Goal: Contribute content: Add original content to the website for others to see

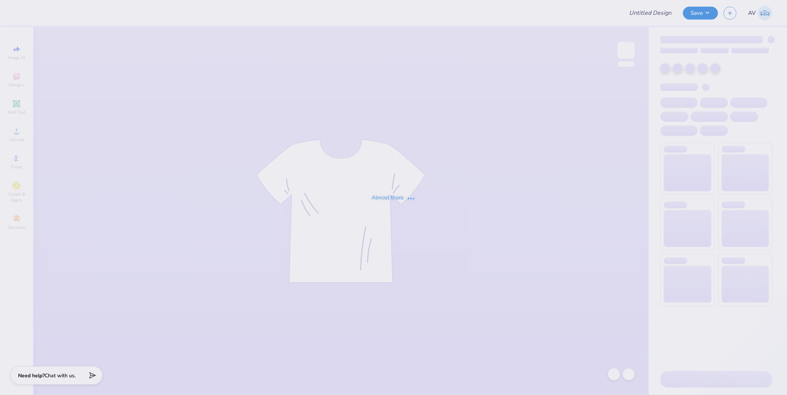
type input "Hats for Wendy!"
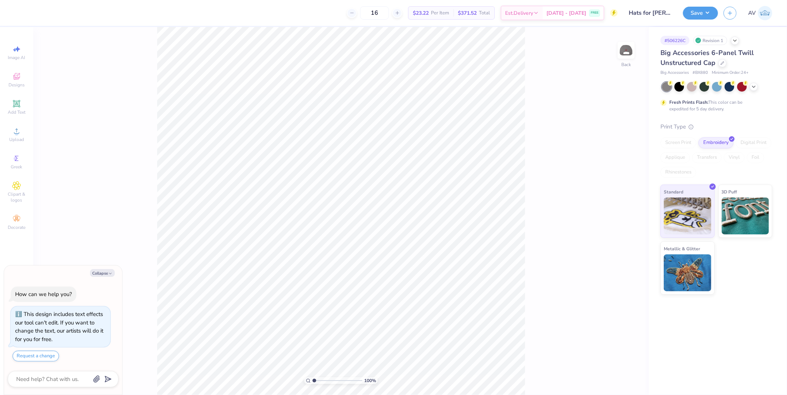
type textarea "x"
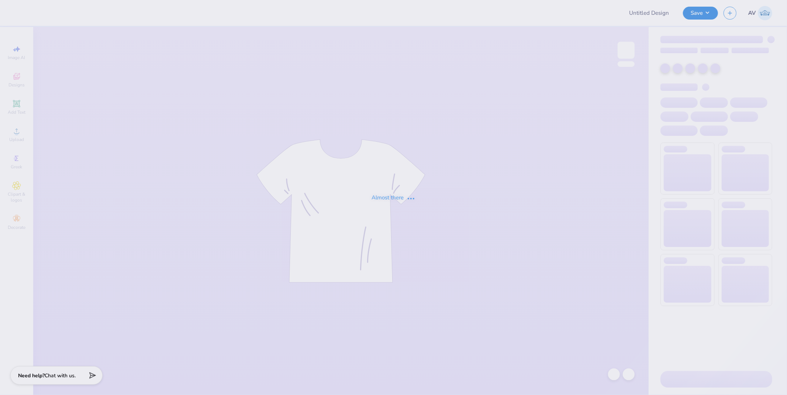
type input "AGD Mockneck"
type input "Hats for [PERSON_NAME]!"
type input "DG - Parents Weekend"
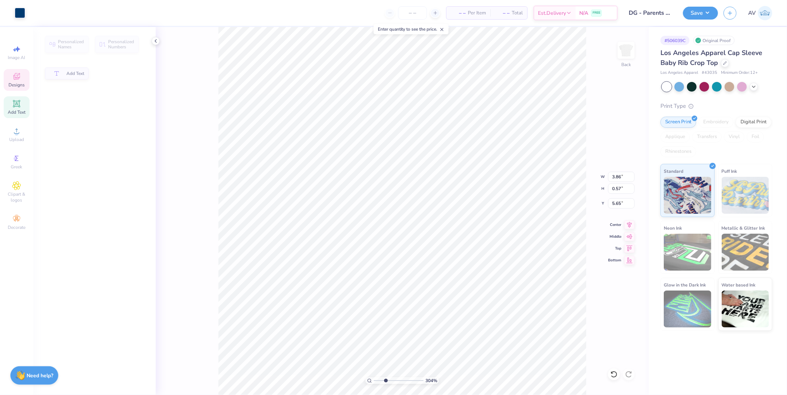
type input "3.03942109121987"
type input "3.86"
type input "0.57"
type input "5.65"
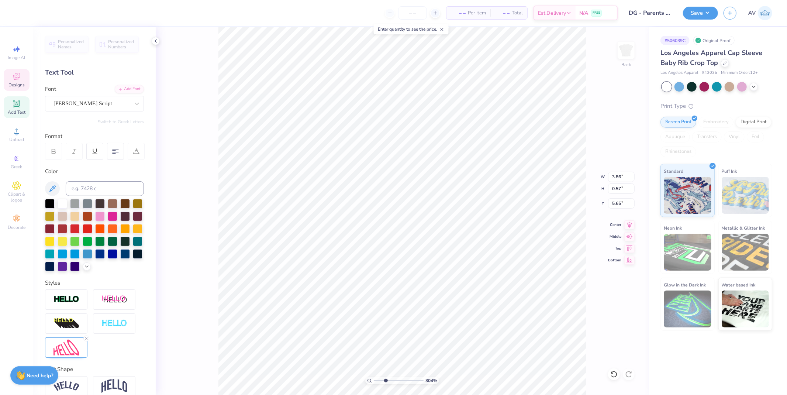
type input "3.03942109121987"
type input "5.13"
type input "1.59"
type input "3.00"
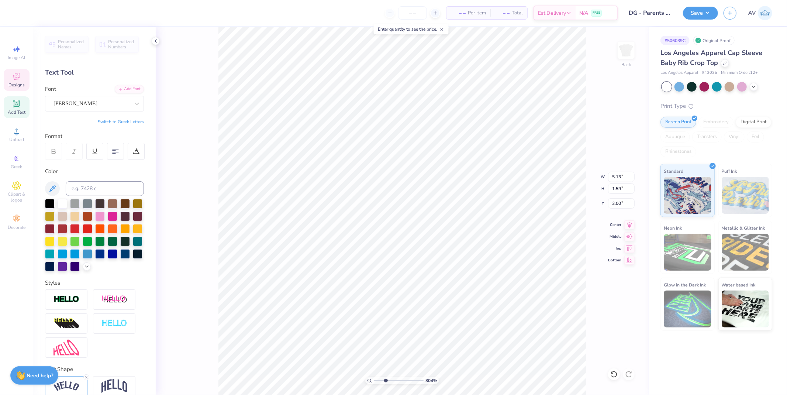
type input "3.03942109121987"
